Goal: Task Accomplishment & Management: Manage account settings

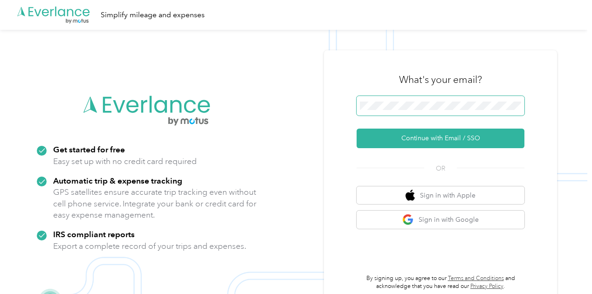
click at [389, 102] on span at bounding box center [440, 106] width 168 height 20
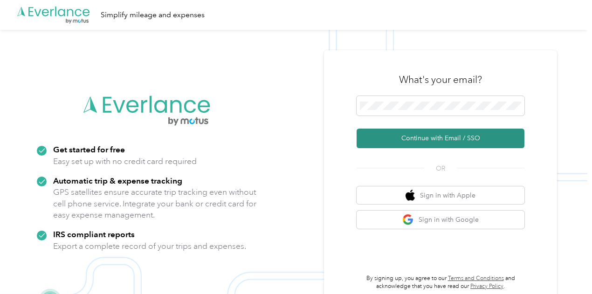
click at [431, 136] on button "Continue with Email / SSO" at bounding box center [440, 139] width 168 height 20
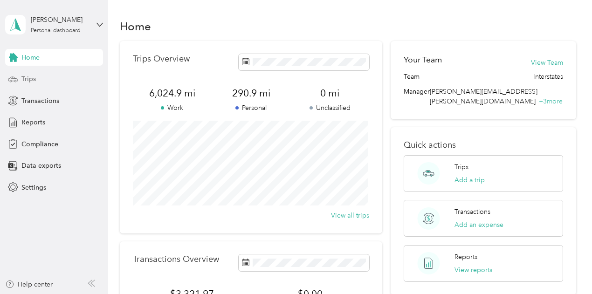
click at [26, 79] on span "Trips" at bounding box center [28, 79] width 14 height 10
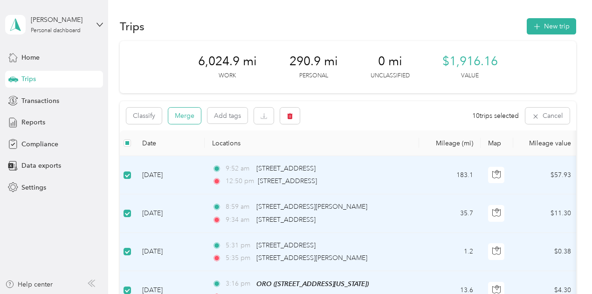
click at [185, 116] on button "Merge" at bounding box center [184, 116] width 33 height 16
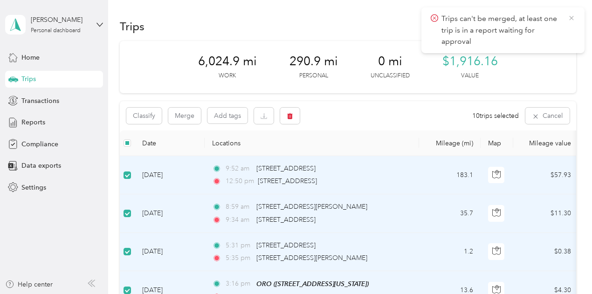
click at [572, 19] on icon at bounding box center [571, 18] width 4 height 4
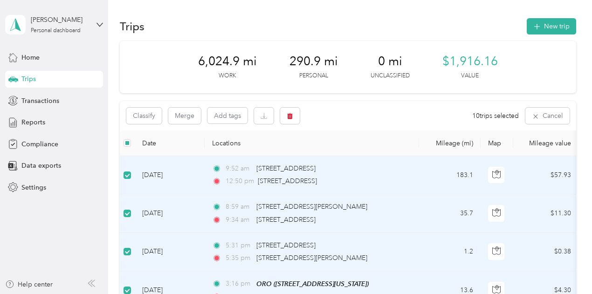
click at [187, 20] on div "Trips New trip" at bounding box center [348, 26] width 456 height 20
